Goal: Find specific page/section: Find specific page/section

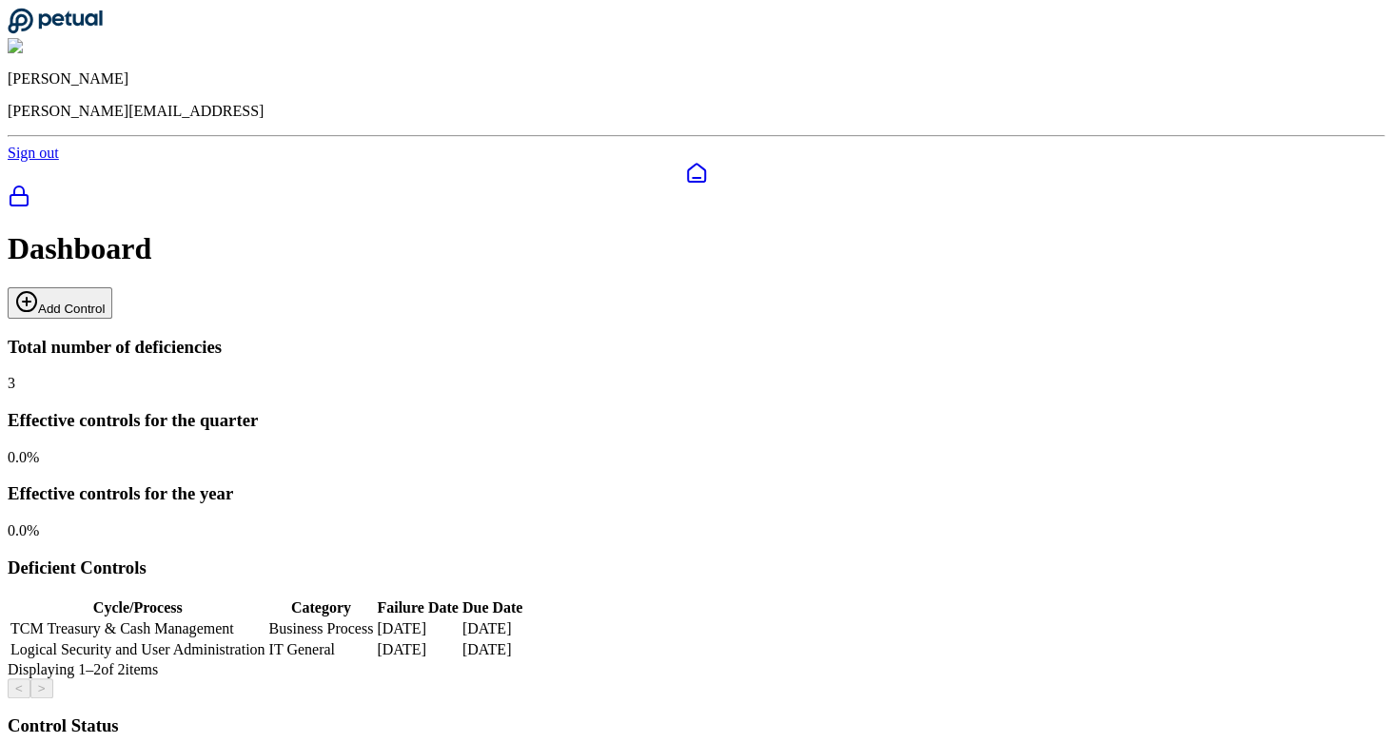
click at [28, 195] on rect at bounding box center [18, 200] width 17 height 10
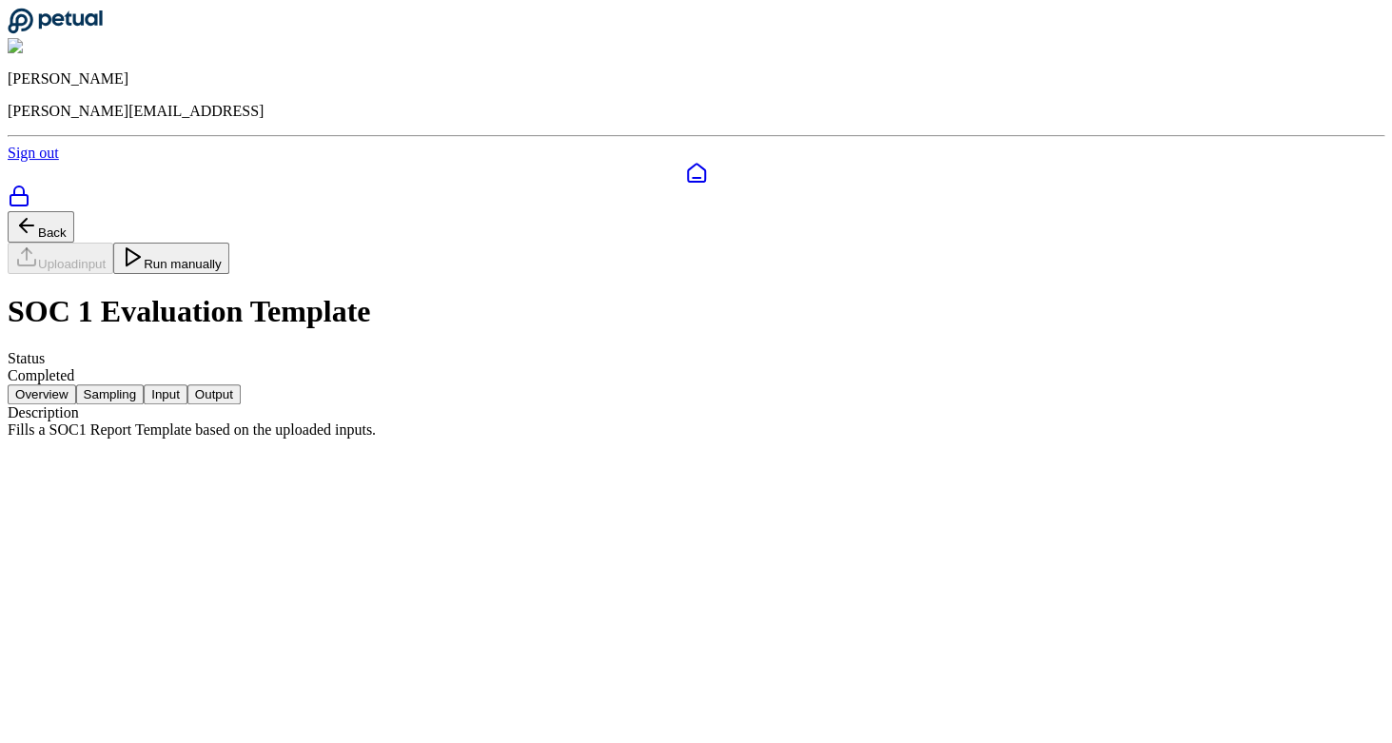
click at [685, 162] on icon at bounding box center [696, 173] width 23 height 23
